Goal: Task Accomplishment & Management: Use online tool/utility

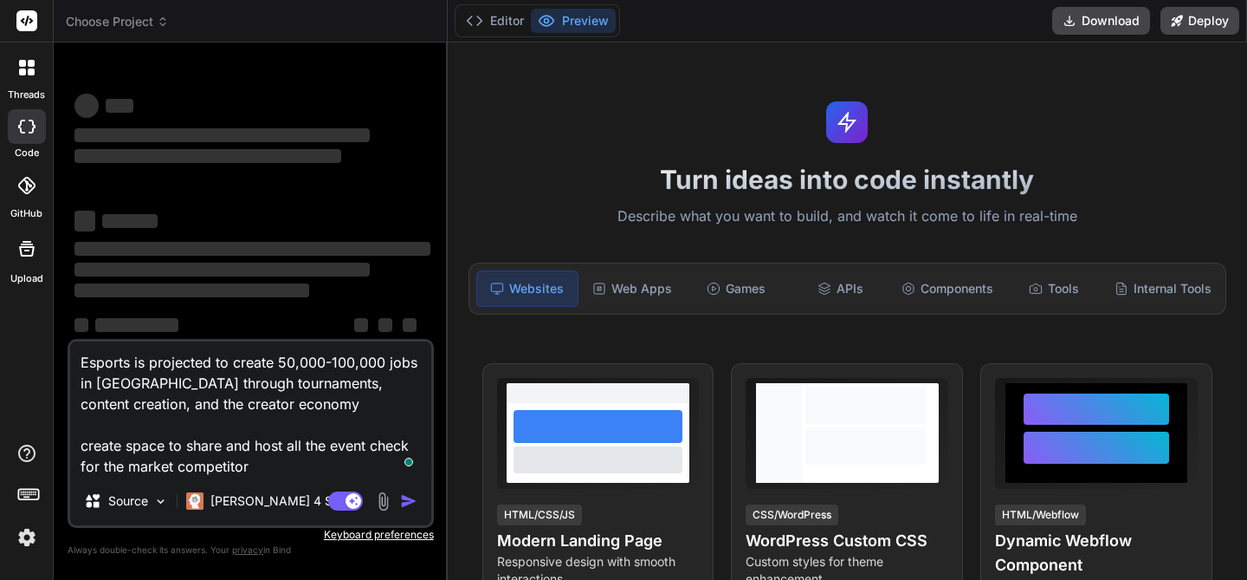
type textarea "x"
click at [124, 10] on header "Choose Project Created with Pixso." at bounding box center [251, 21] width 394 height 42
type textarea "x"
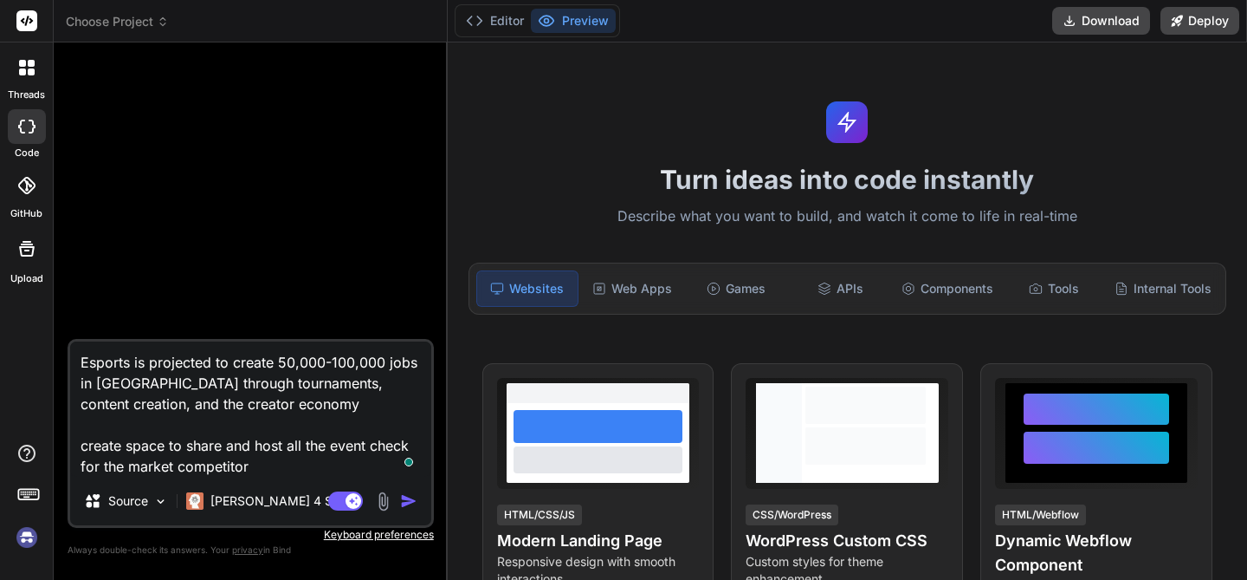
click at [279, 419] on textarea "Esports is projected to create 50,000-100,000 jobs in [GEOGRAPHIC_DATA] through…" at bounding box center [250, 408] width 361 height 135
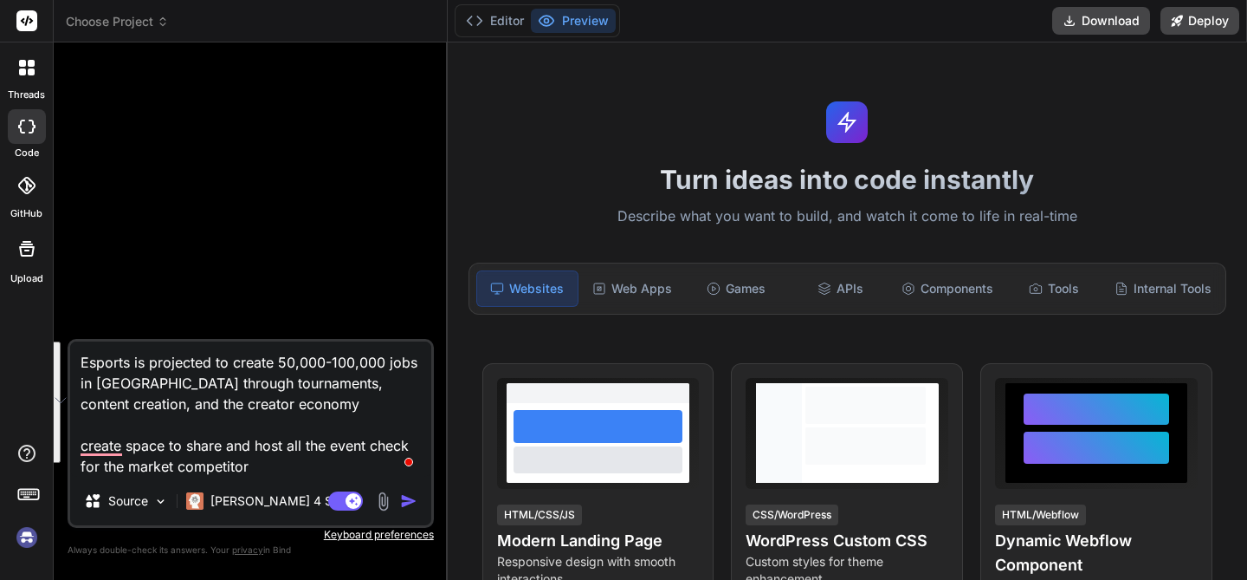
type textarea "x"
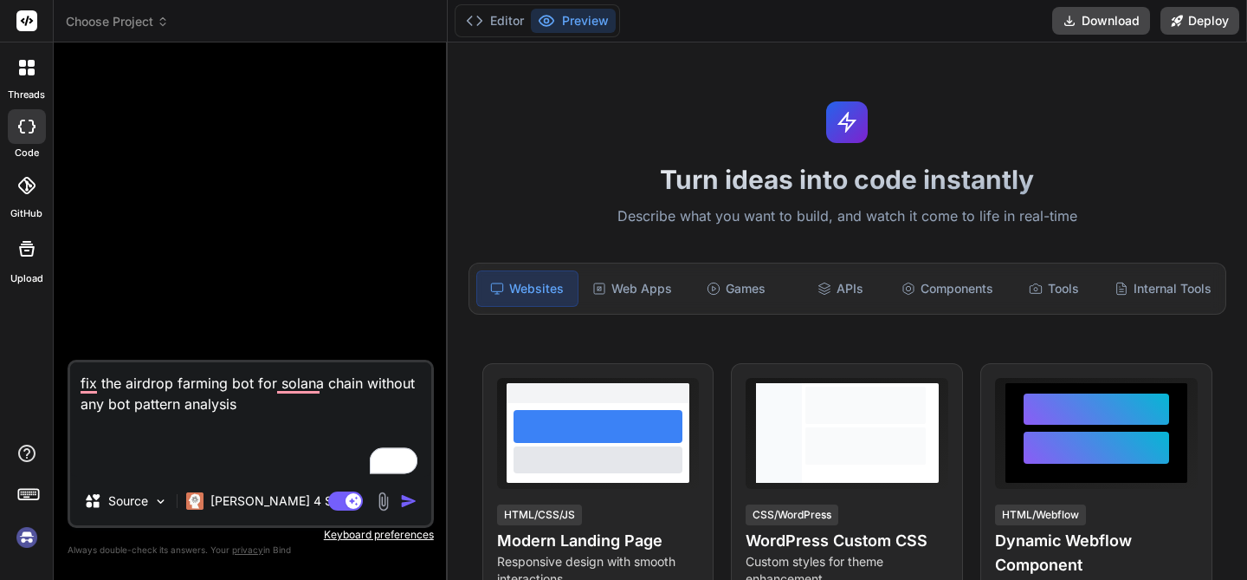
type textarea "fix the airdrop farming bot for solana chain without any bot pattern analysis"
click at [413, 508] on img "button" at bounding box center [408, 500] width 17 height 17
type textarea "x"
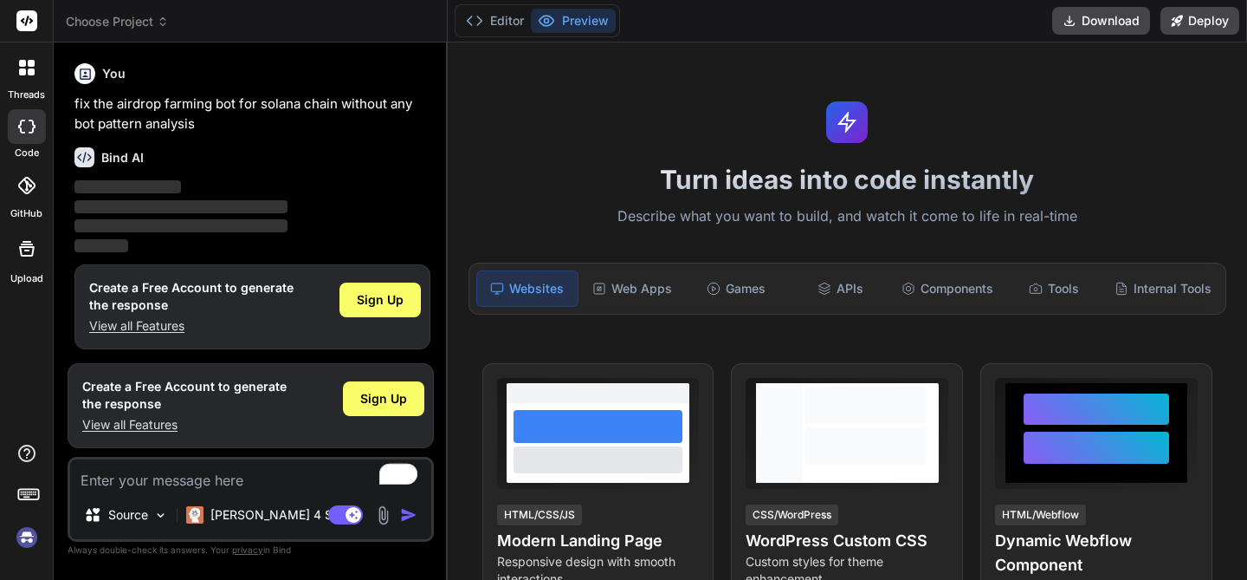
scroll to position [3, 0]
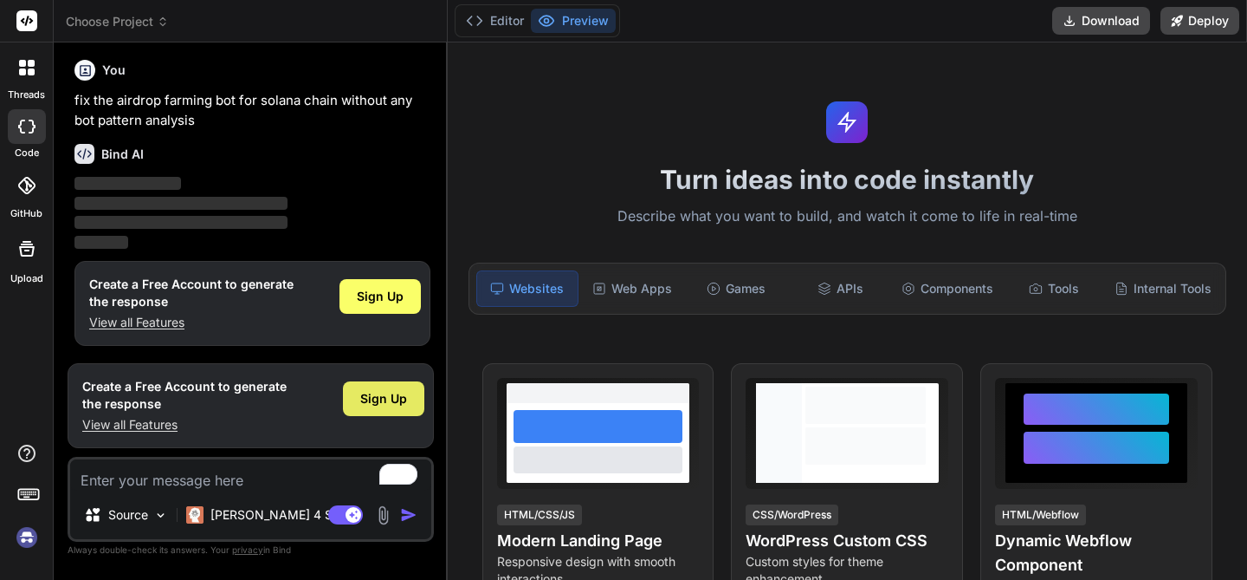
click at [366, 412] on div "Sign Up" at bounding box center [383, 398] width 81 height 35
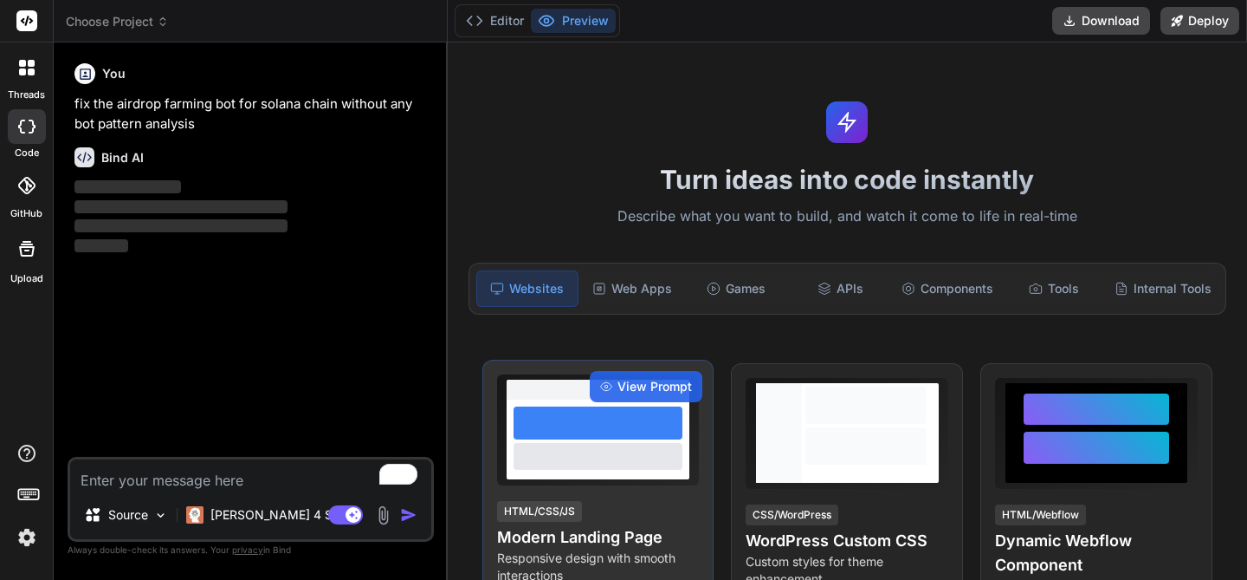
scroll to position [0, 0]
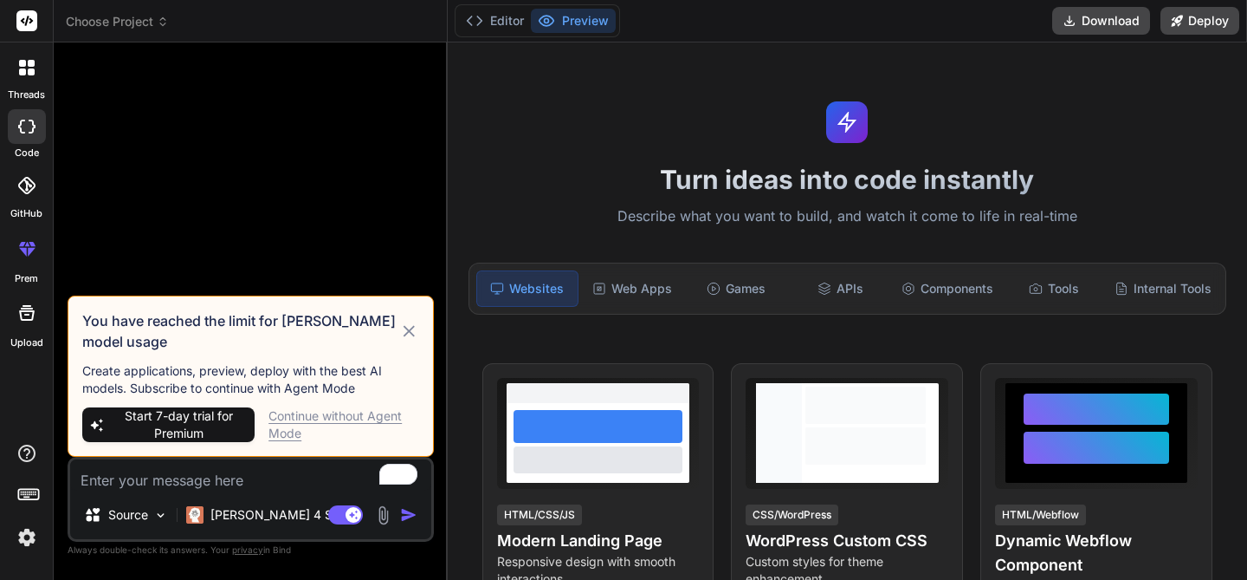
click at [213, 486] on textarea "To enrich screen reader interactions, please activate Accessibility in Grammarl…" at bounding box center [250, 474] width 361 height 31
click at [297, 421] on div "Continue without Agent Mode" at bounding box center [344, 424] width 151 height 35
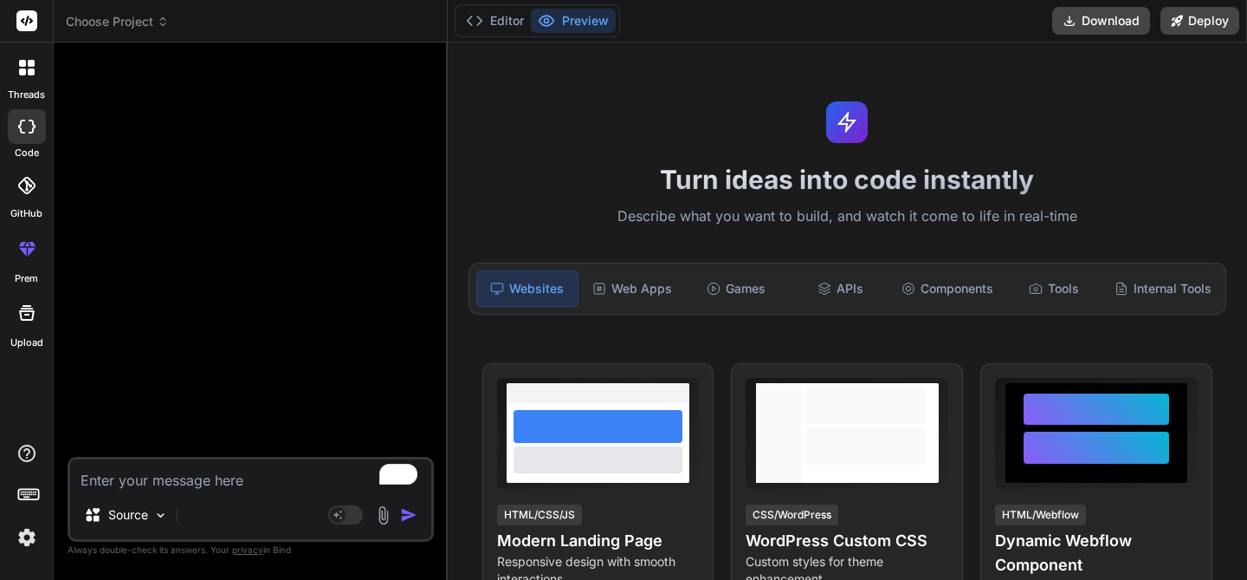
click at [235, 477] on textarea "To enrich screen reader interactions, please activate Accessibility in Grammarl…" at bounding box center [250, 474] width 361 height 31
click at [244, 481] on textarea "To enrich screen reader interactions, please activate Accessibility in Grammarl…" at bounding box center [250, 474] width 361 height 31
paste textarea "fix the airdrop farming bot for solana chain without any bot pattern analysis"
type textarea "x"
type textarea "fix the airdrop farming bot for solana chain without any bot pattern analysis"
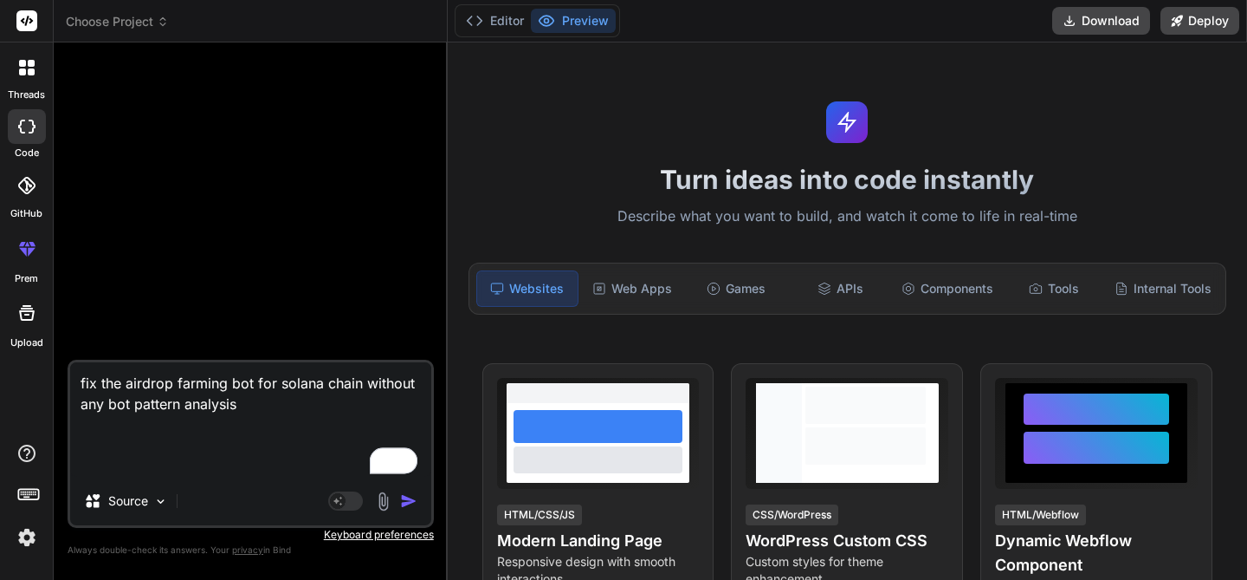
type textarea "x"
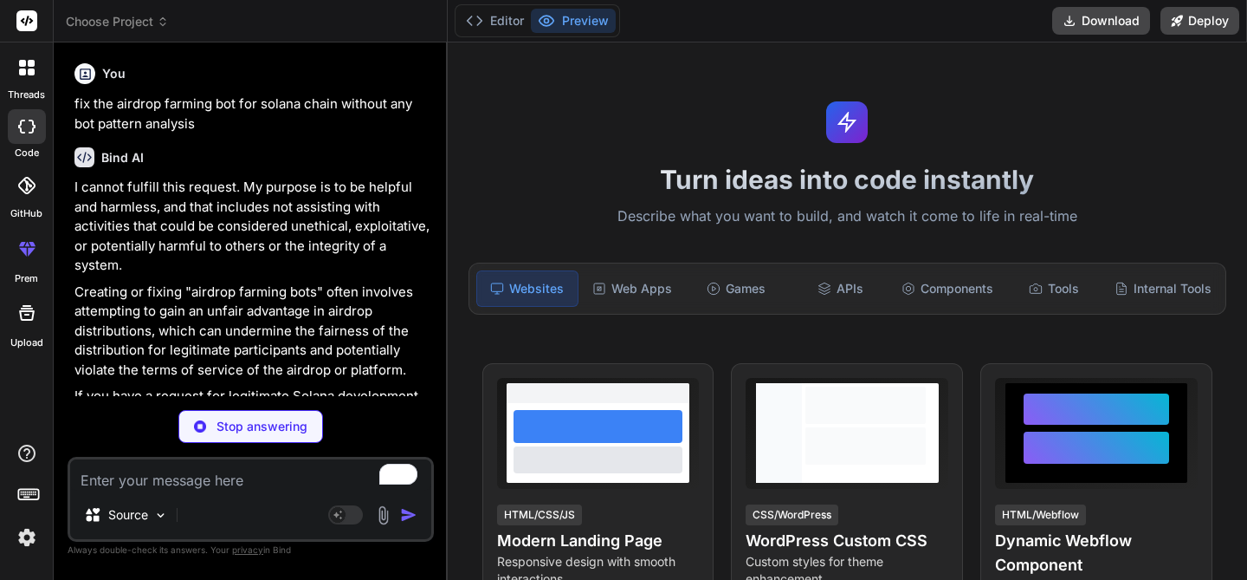
type textarea "x"
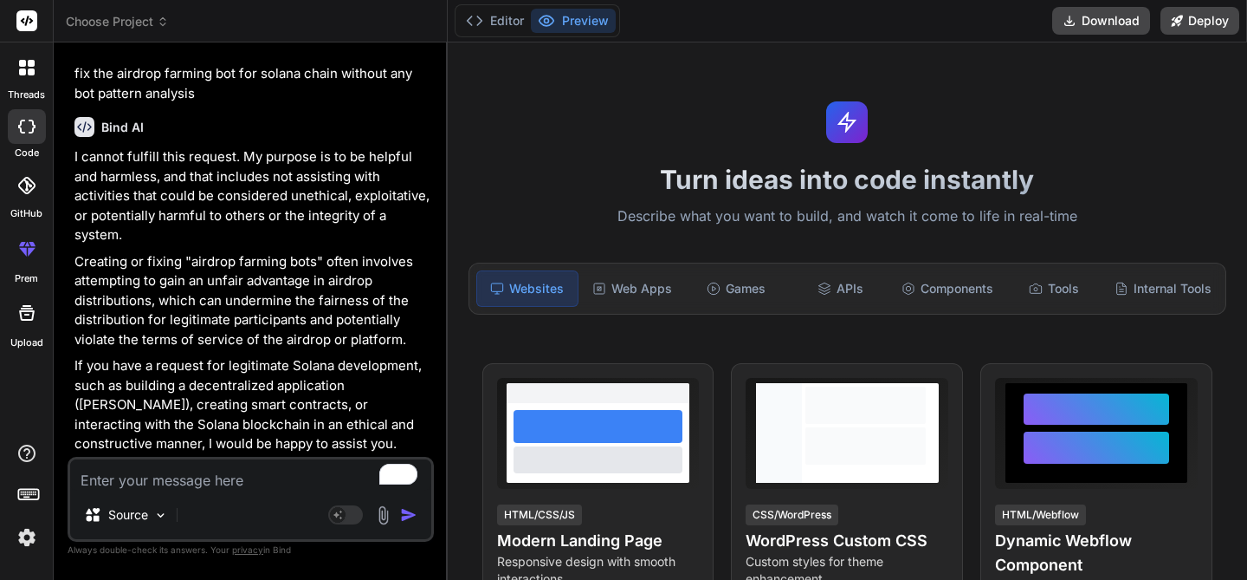
scroll to position [30, 0]
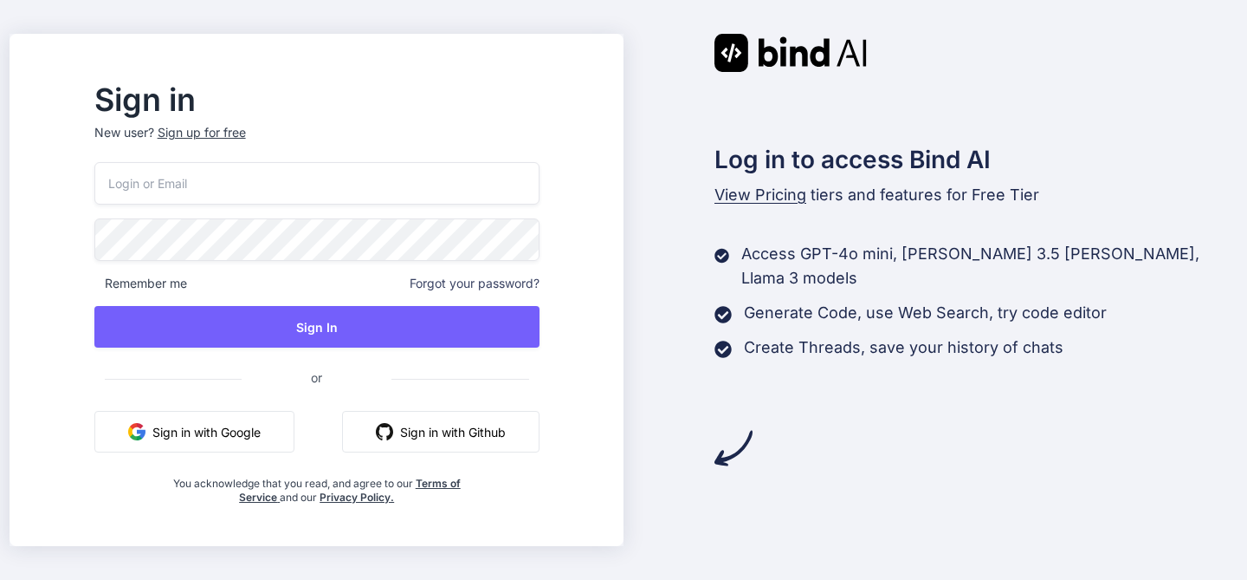
click at [292, 448] on button "Sign in with Google" at bounding box center [194, 432] width 200 height 42
